Goal: Contribute content

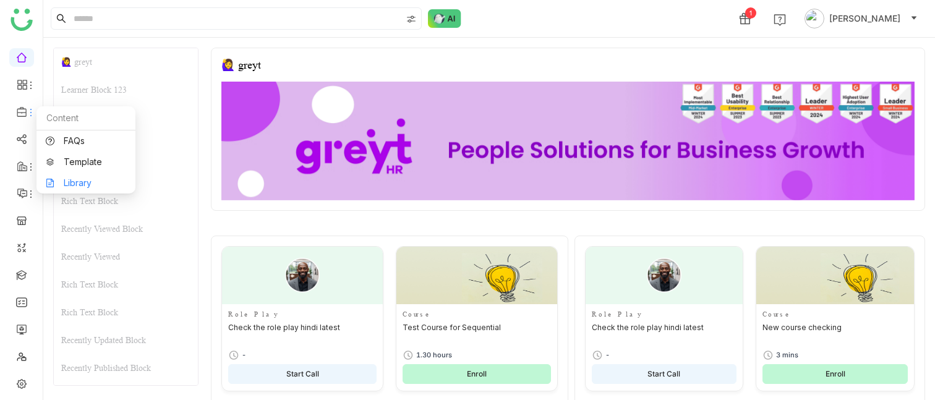
click at [82, 182] on link "Library" at bounding box center [86, 183] width 80 height 9
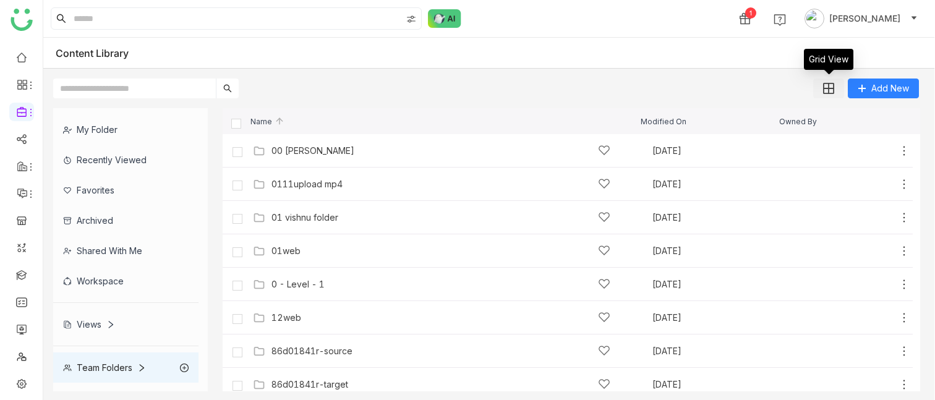
click at [827, 92] on img at bounding box center [828, 88] width 11 height 11
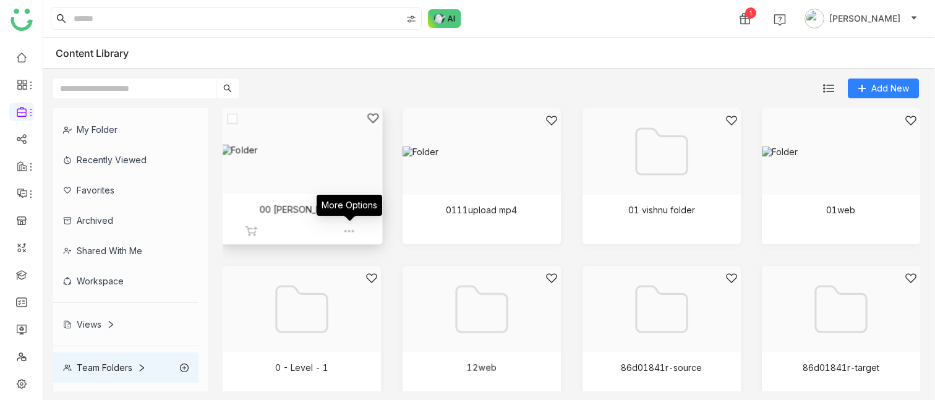
click at [348, 228] on img at bounding box center [349, 231] width 12 height 12
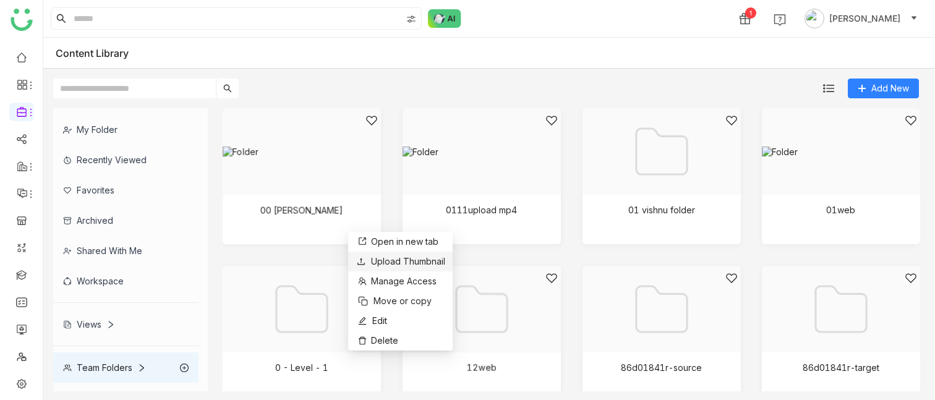
click at [392, 230] on span "Upload Thumbnail" at bounding box center [408, 261] width 74 height 11
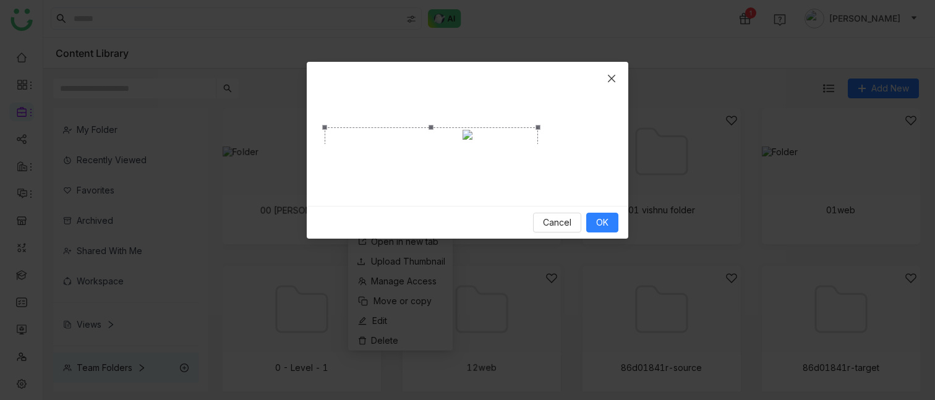
drag, startPoint x: 609, startPoint y: 240, endPoint x: 475, endPoint y: 192, distance: 143.2
click at [538, 141] on div at bounding box center [468, 134] width 286 height 14
drag, startPoint x: 325, startPoint y: 81, endPoint x: 390, endPoint y: 89, distance: 66.1
click at [390, 127] on div at bounding box center [468, 134] width 286 height 14
drag, startPoint x: 460, startPoint y: 150, endPoint x: 454, endPoint y: 158, distance: 9.3
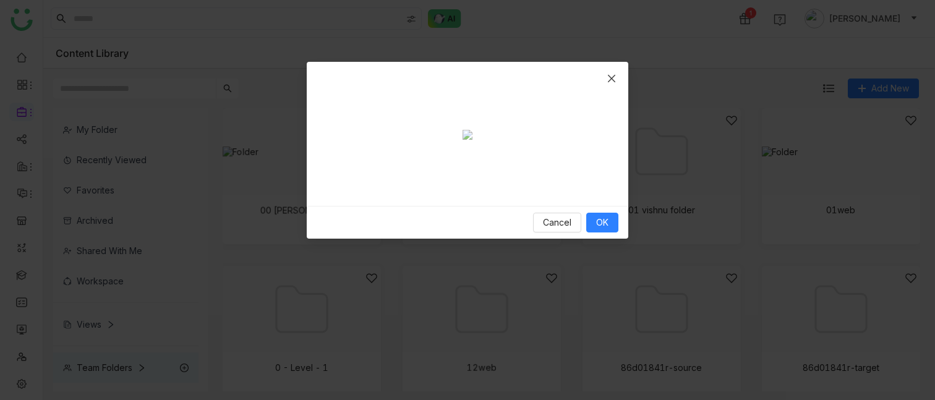
click at [454, 172] on div "Crop photo" at bounding box center [459, 214] width 148 height 84
drag, startPoint x: 492, startPoint y: 208, endPoint x: 491, endPoint y: 244, distance: 35.3
click at [491, 206] on div at bounding box center [468, 134] width 322 height 144
drag, startPoint x: 514, startPoint y: 179, endPoint x: 488, endPoint y: 162, distance: 31.2
click at [488, 162] on div "Crop photo" at bounding box center [462, 213] width 207 height 116
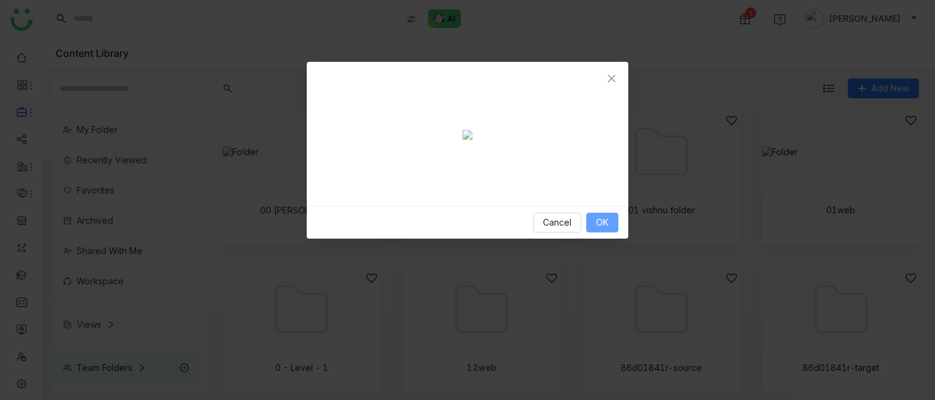
click at [612, 230] on button "OK" at bounding box center [602, 223] width 32 height 20
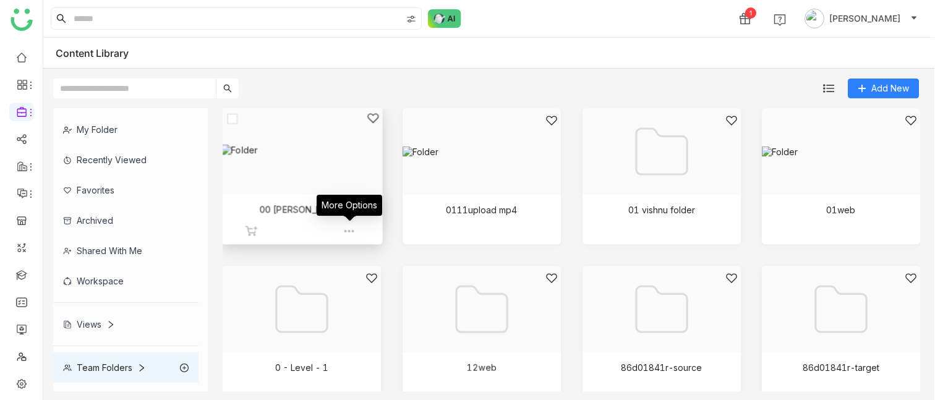
click at [351, 229] on img at bounding box center [349, 231] width 12 height 12
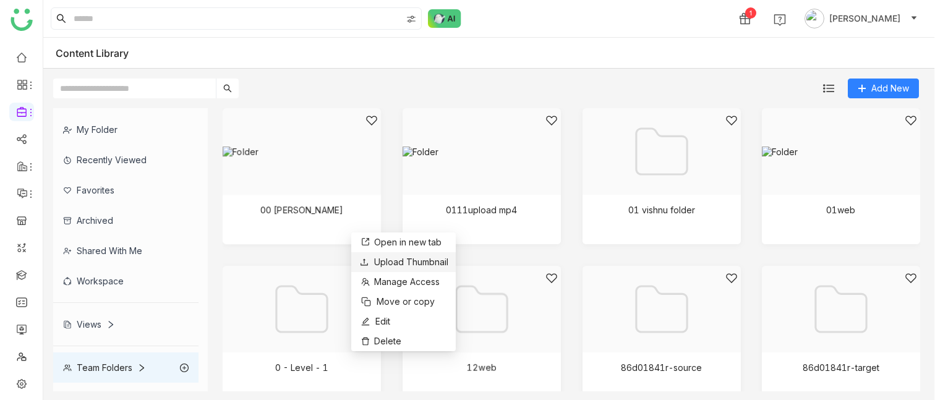
click at [389, 230] on span "Upload Thumbnail" at bounding box center [411, 262] width 74 height 11
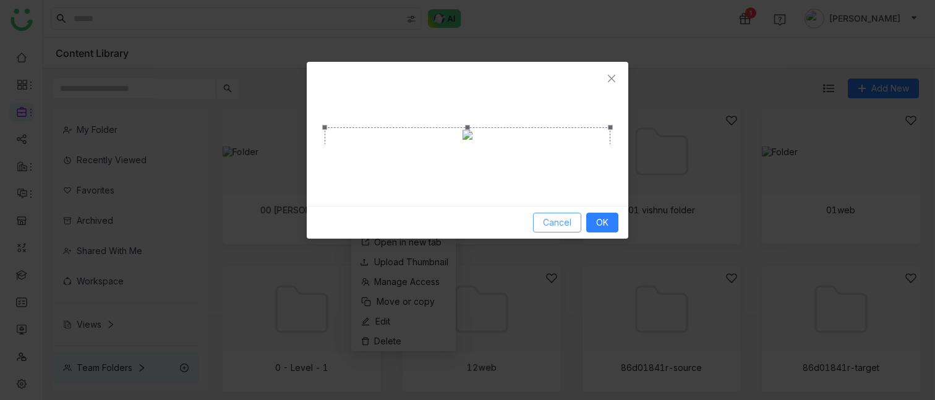
click at [567, 230] on button "Cancel" at bounding box center [557, 223] width 48 height 20
